Goal: Navigation & Orientation: Find specific page/section

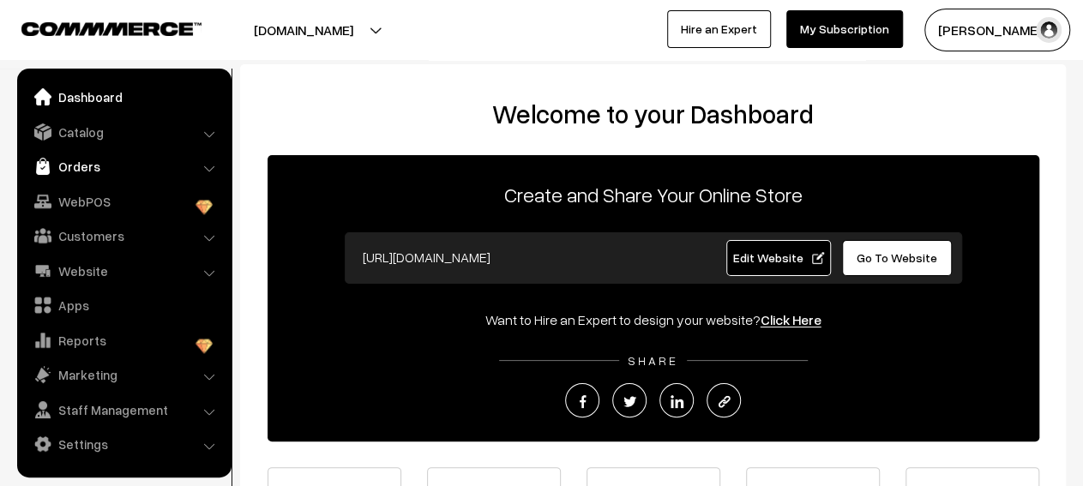
click at [184, 164] on link "Orders" at bounding box center [123, 166] width 204 height 31
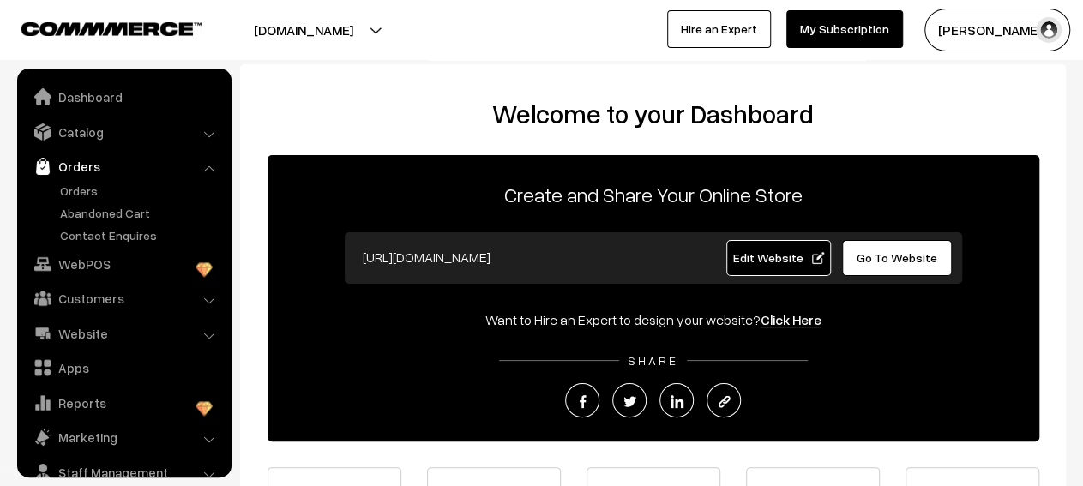
click at [250, 165] on div "Welcome to your Dashboard Create and Share Your Online Store [URL][DOMAIN_NAME]…" at bounding box center [653, 351] width 826 height 575
click at [115, 237] on link "Contact Enquires" at bounding box center [141, 235] width 170 height 18
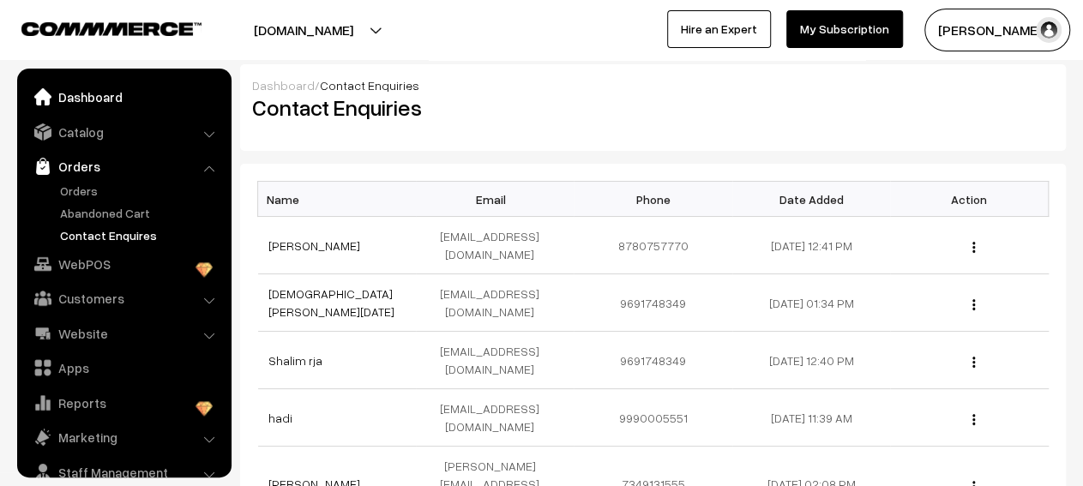
click at [116, 102] on link "Dashboard" at bounding box center [123, 96] width 204 height 31
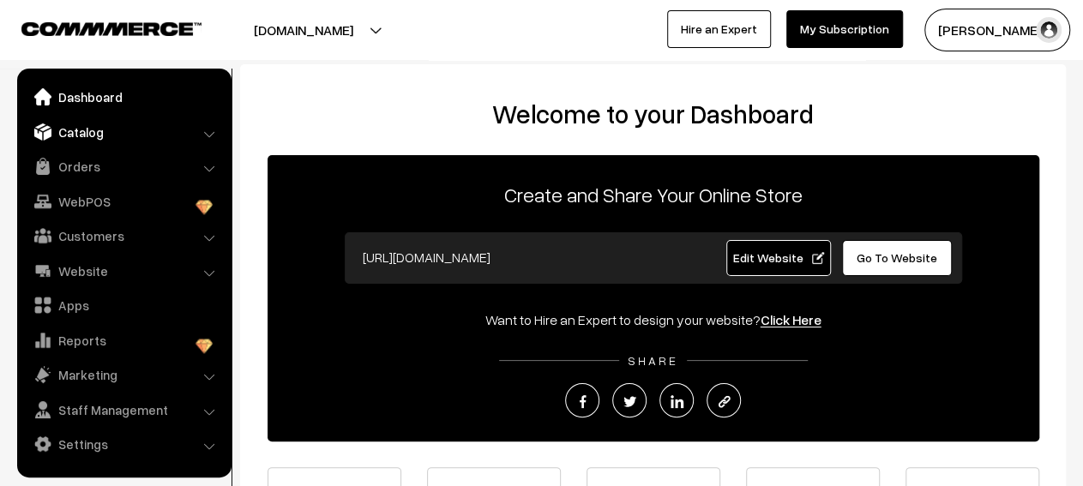
click at [154, 119] on link "Catalog" at bounding box center [123, 132] width 204 height 31
